Goal: Check status: Check status

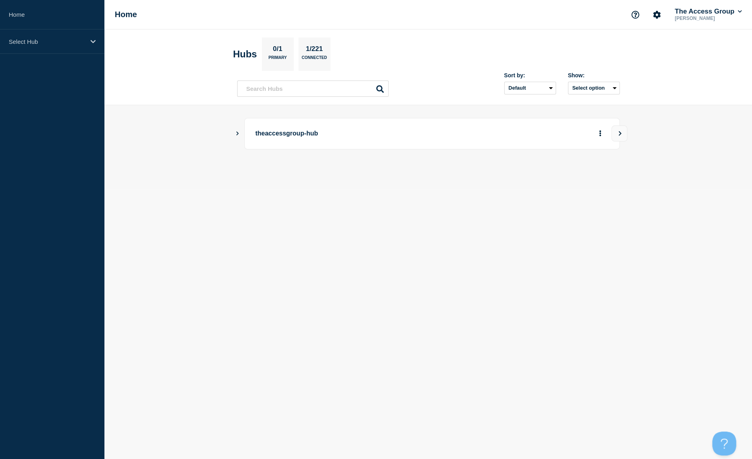
click at [239, 134] on icon "Show Connected Hubs" at bounding box center [237, 133] width 5 height 4
click at [574, 175] on button "See overview" at bounding box center [573, 174] width 42 height 16
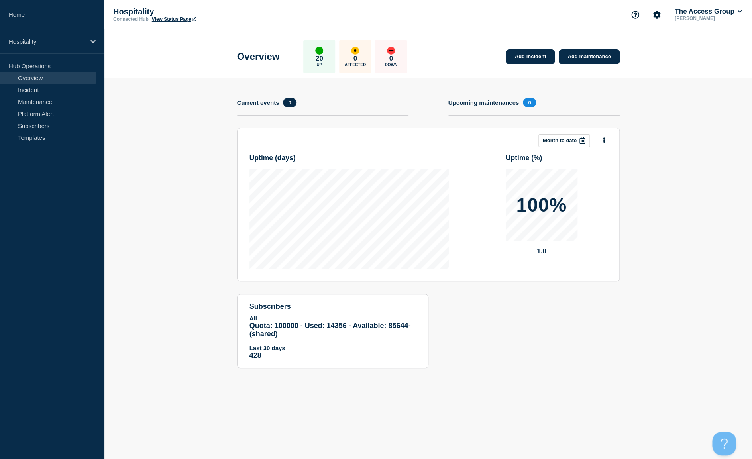
click at [582, 137] on div at bounding box center [582, 141] width 14 height 12
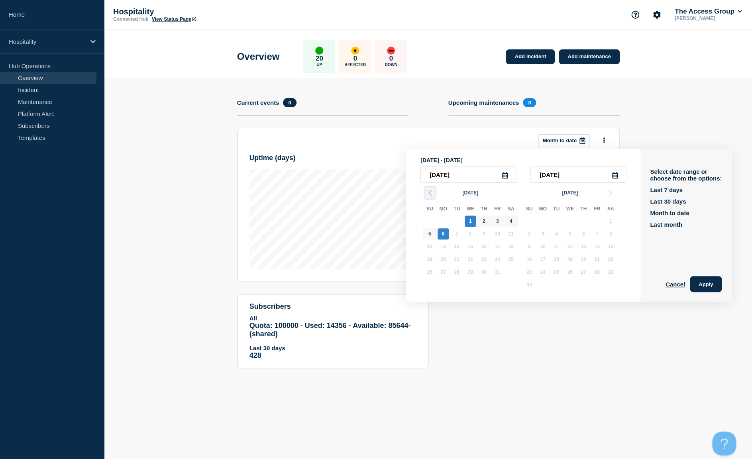
click at [431, 195] on icon "button" at bounding box center [430, 193] width 10 height 10
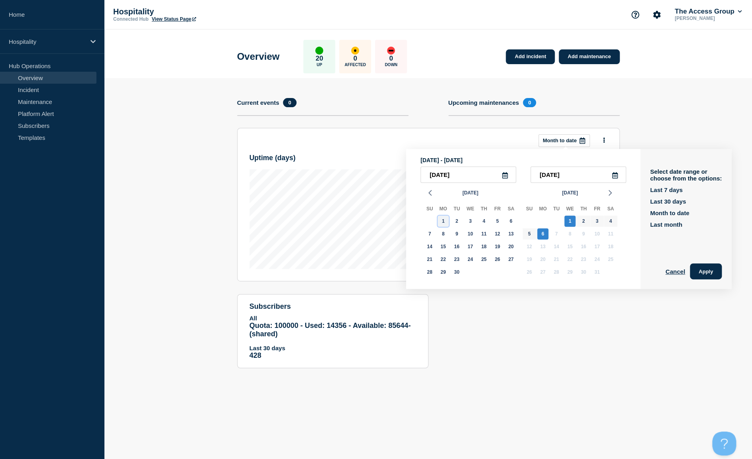
click at [445, 223] on div "1" at bounding box center [443, 221] width 11 height 11
type input "[DATE]"
click at [457, 275] on div "30" at bounding box center [456, 272] width 11 height 11
type input "[DATE]"
click at [693, 273] on button "Apply" at bounding box center [706, 272] width 32 height 16
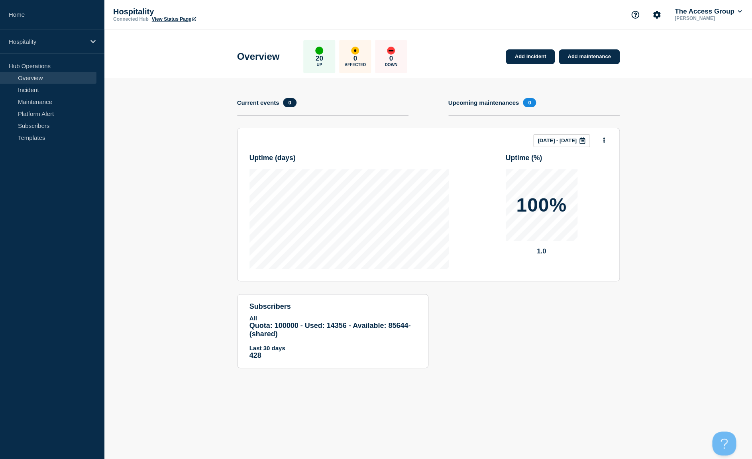
click at [538, 139] on p "[DATE] - [DATE]" at bounding box center [557, 141] width 39 height 6
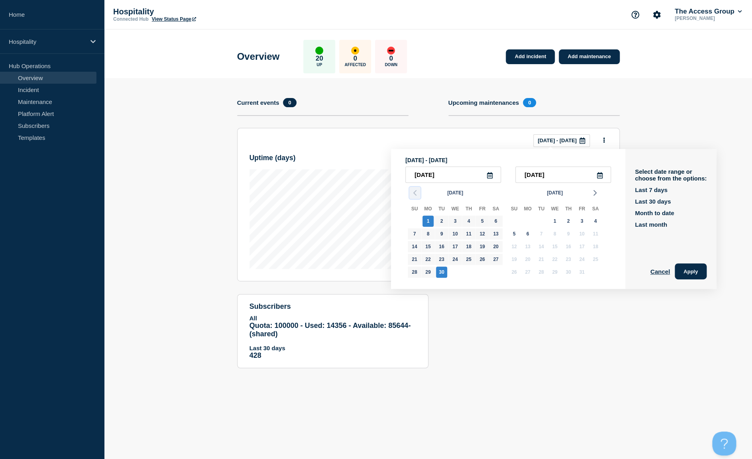
click at [414, 191] on icon "button" at bounding box center [415, 193] width 10 height 10
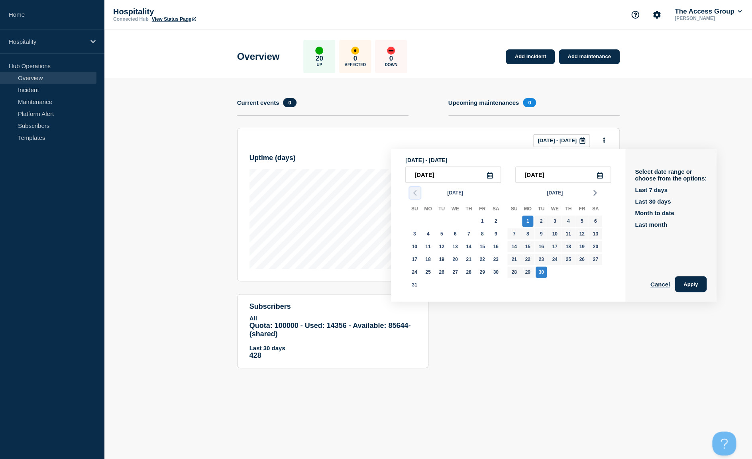
click at [414, 191] on div "[DATE] Su Mo Tu We Th Fr Sa 31 1 2 3 4 5 6 7 8 9 10 11 12 13 14 15 16 17 18 19 …" at bounding box center [505, 238] width 199 height 111
click at [414, 191] on icon "button" at bounding box center [415, 193] width 10 height 10
click at [441, 227] on div "1" at bounding box center [441, 221] width 11 height 11
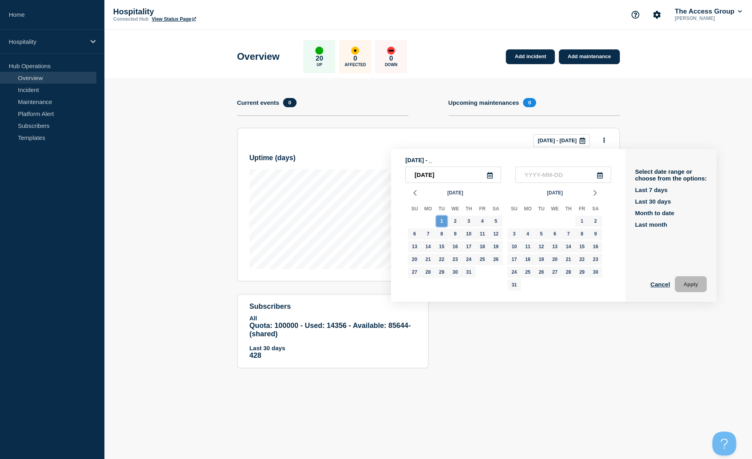
type input "[DATE]"
click at [596, 195] on icon "button" at bounding box center [596, 193] width 10 height 10
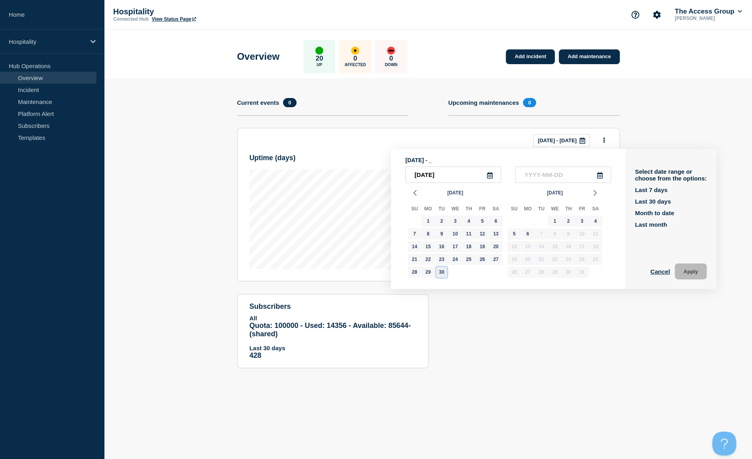
click at [445, 274] on div "30" at bounding box center [441, 272] width 11 height 11
type input "[DATE]"
click at [686, 274] on button "Apply" at bounding box center [691, 272] width 32 height 16
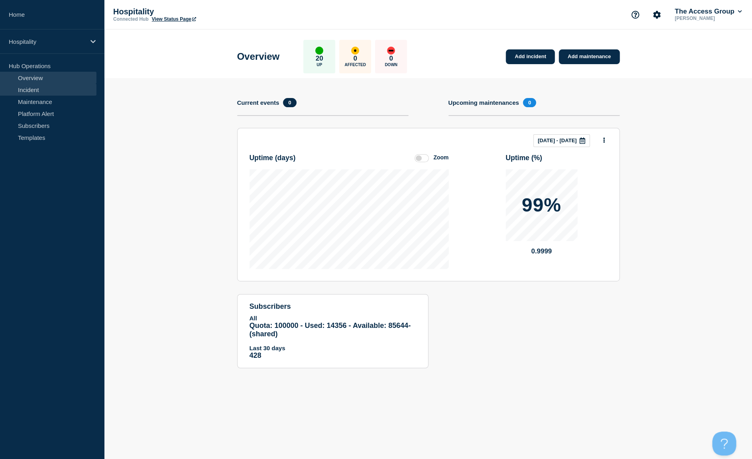
click at [50, 93] on link "Incident" at bounding box center [48, 90] width 97 height 12
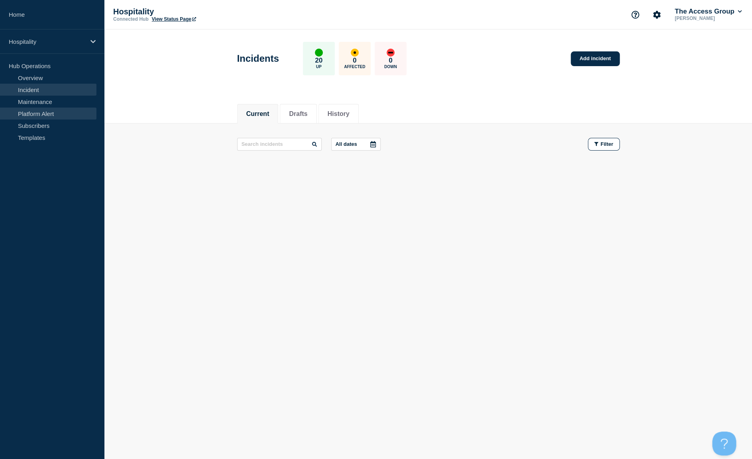
click at [43, 113] on link "Platform Alert" at bounding box center [48, 114] width 97 height 12
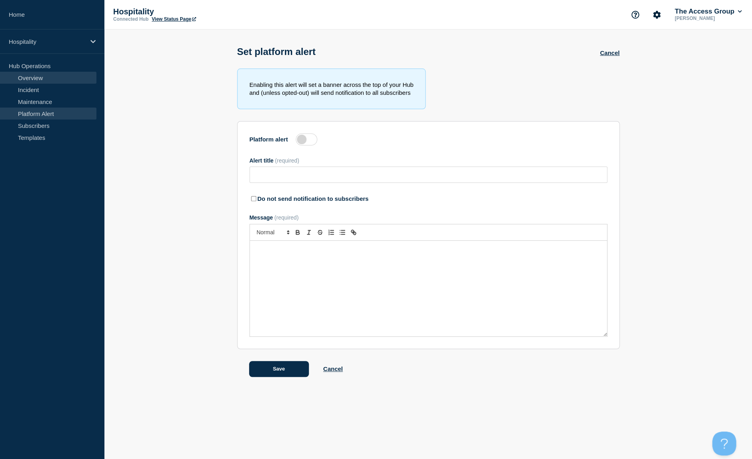
click at [40, 83] on link "Overview" at bounding box center [48, 78] width 97 height 12
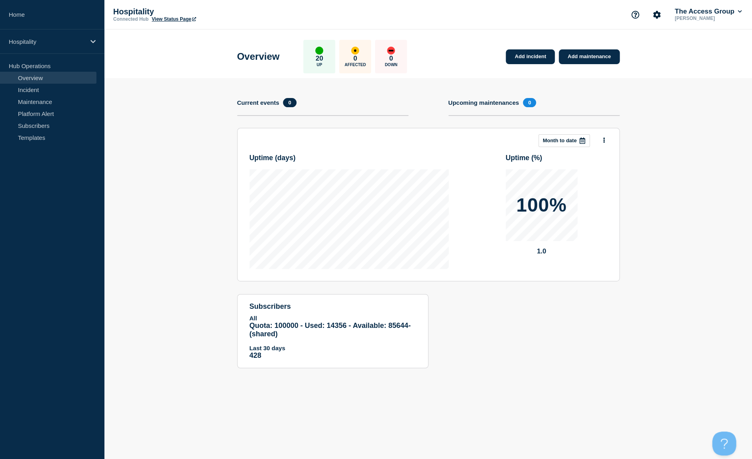
click at [670, 339] on section "Add incident Add maintenance Current events 0 Upcoming maintenances 0 This mont…" at bounding box center [428, 229] width 648 height 302
